Goal: Communication & Community: Answer question/provide support

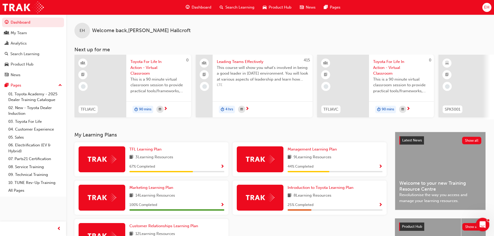
click at [479, 221] on div "Open Intercom Messenger" at bounding box center [481, 224] width 17 height 17
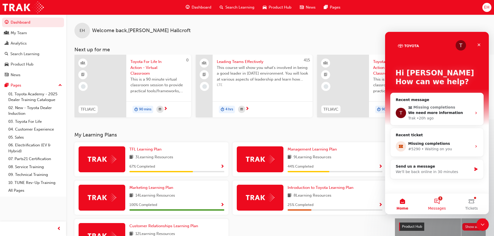
click at [438, 202] on button "1 Messages" at bounding box center [437, 204] width 35 height 21
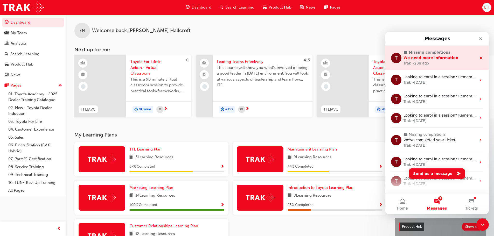
click at [420, 60] on span "We need more information" at bounding box center [431, 58] width 55 height 4
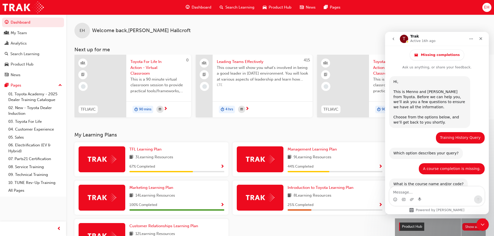
scroll to position [24, 0]
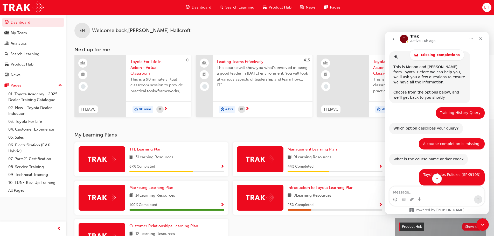
click at [436, 180] on icon "Scroll to bottom" at bounding box center [437, 179] width 5 height 5
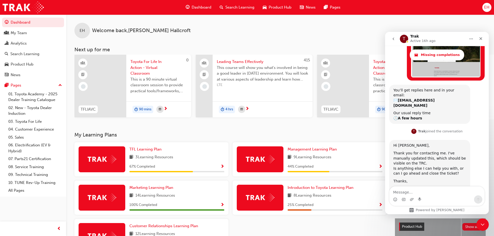
scroll to position [326, 0]
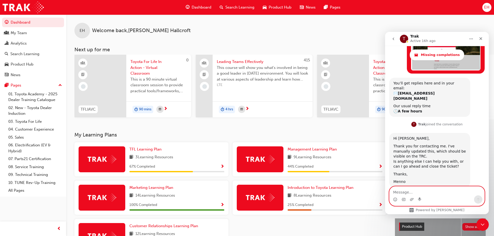
click at [399, 195] on textarea "Message…" at bounding box center [437, 191] width 95 height 9
type textarea "Thank you - we can close the ticket."
click at [479, 198] on icon "Send a message…" at bounding box center [478, 199] width 3 height 3
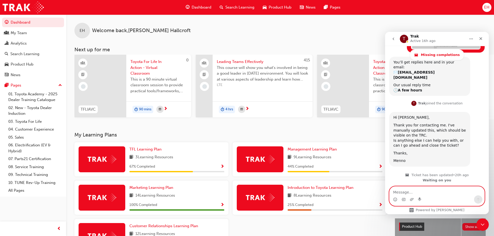
scroll to position [355, 0]
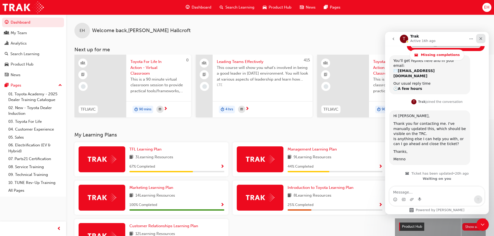
click at [477, 38] on div "Close" at bounding box center [480, 38] width 9 height 9
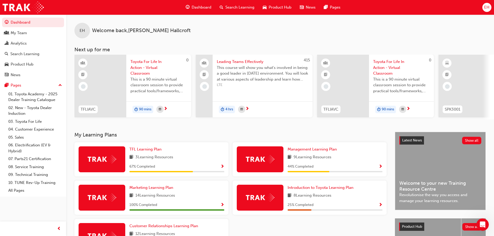
scroll to position [0, 0]
click at [450, 27] on div "EH Welcome back , [PERSON_NAME]" at bounding box center [280, 27] width 428 height 24
